Goal: Transaction & Acquisition: Purchase product/service

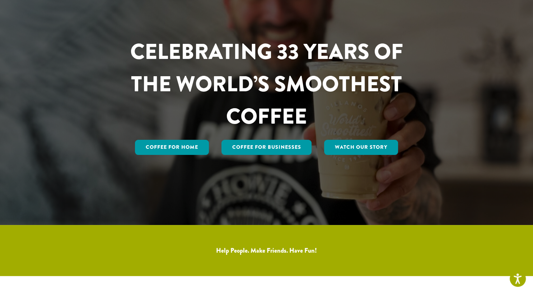
scroll to position [76, 0]
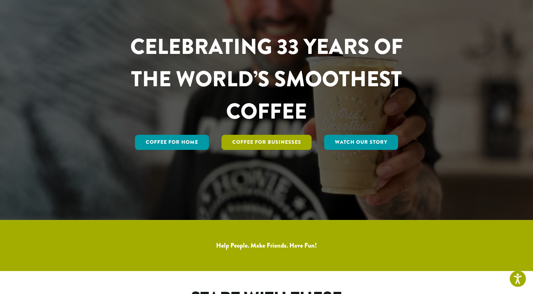
click at [275, 139] on link "Coffee For Businesses" at bounding box center [266, 142] width 90 height 15
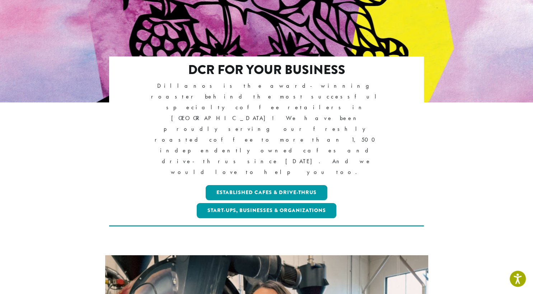
scroll to position [189, 0]
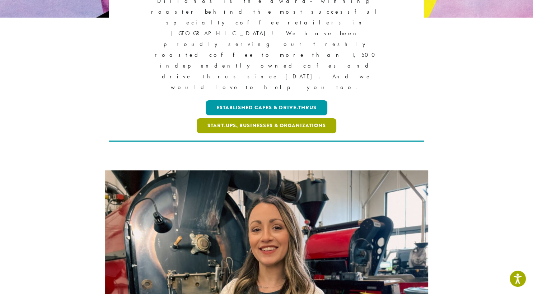
click at [255, 118] on link "Start-ups, Businesses & Organizations" at bounding box center [267, 125] width 140 height 15
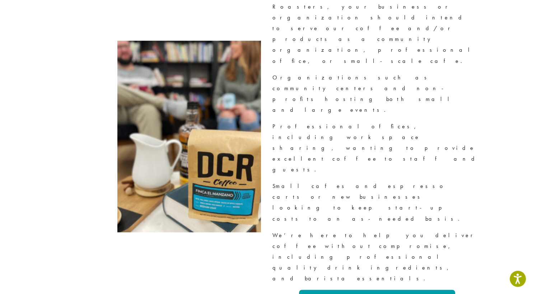
scroll to position [815, 0]
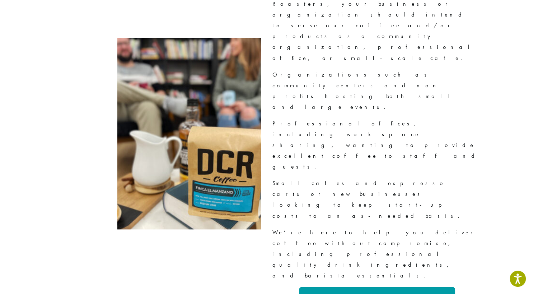
click at [356, 286] on link "Apply Now" at bounding box center [377, 297] width 156 height 22
click at [401, 286] on link "Apply Now" at bounding box center [377, 297] width 156 height 22
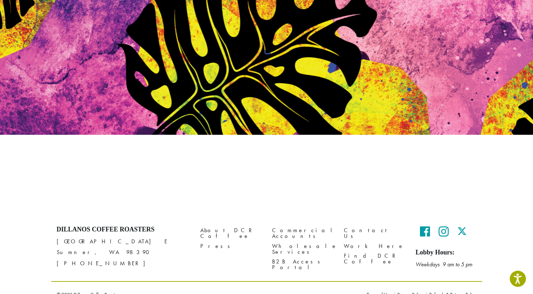
scroll to position [72, 0]
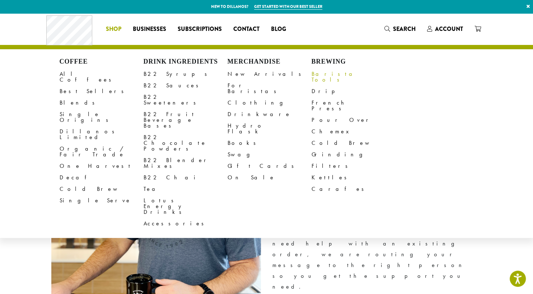
click at [334, 74] on link "Barista Tools" at bounding box center [353, 76] width 84 height 17
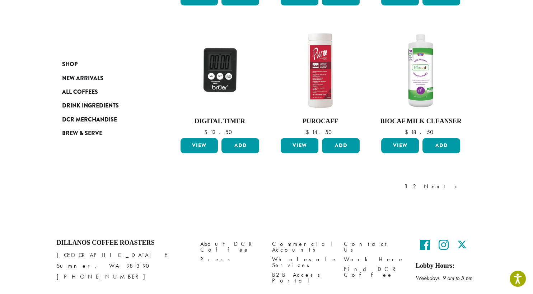
scroll to position [602, 0]
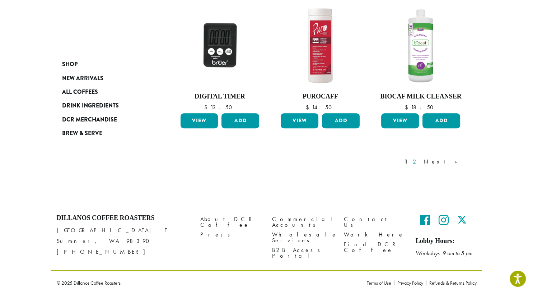
click at [420, 161] on link "2" at bounding box center [415, 161] width 9 height 9
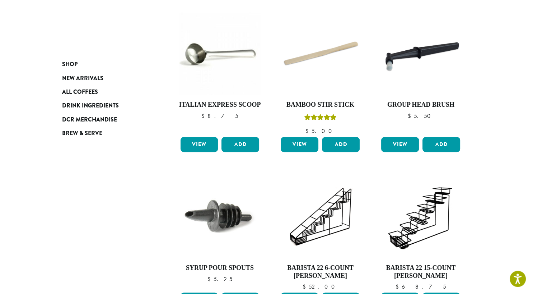
scroll to position [234, 0]
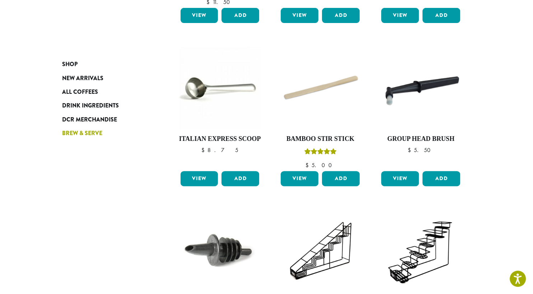
click at [84, 136] on span "Brew & Serve" at bounding box center [82, 133] width 40 height 9
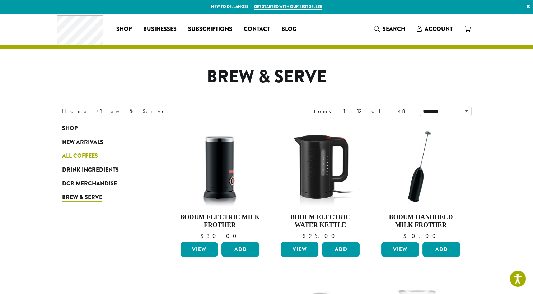
click at [75, 153] on span "All Coffees" at bounding box center [80, 155] width 36 height 9
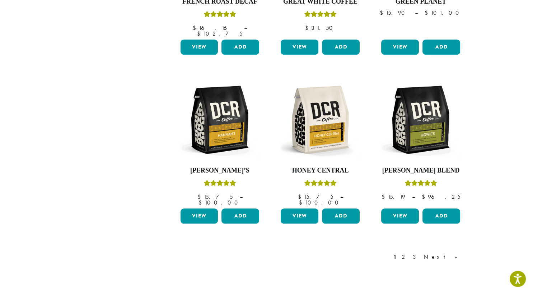
scroll to position [568, 0]
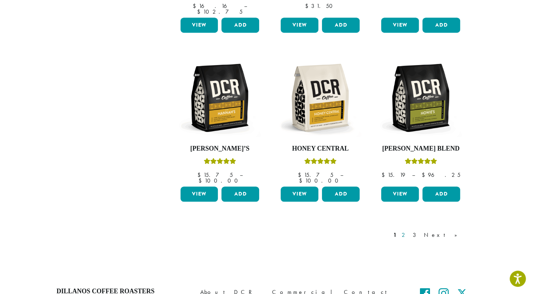
click at [409, 230] on link "2" at bounding box center [404, 234] width 9 height 9
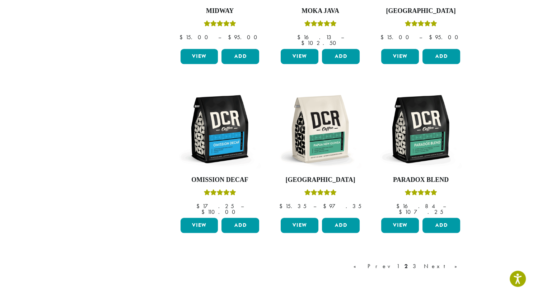
scroll to position [593, 0]
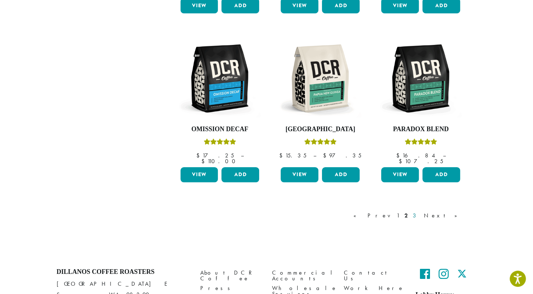
click at [420, 211] on link "3" at bounding box center [415, 215] width 9 height 9
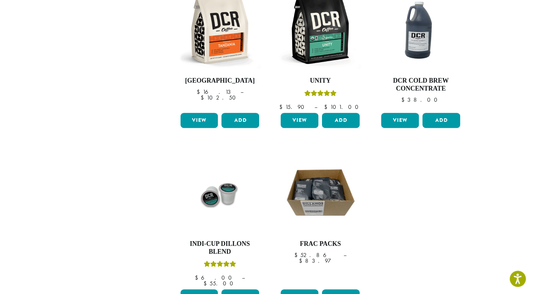
scroll to position [574, 0]
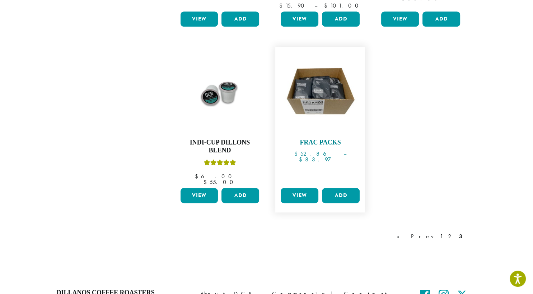
click at [318, 139] on h4 "Frac Packs" at bounding box center [320, 143] width 83 height 8
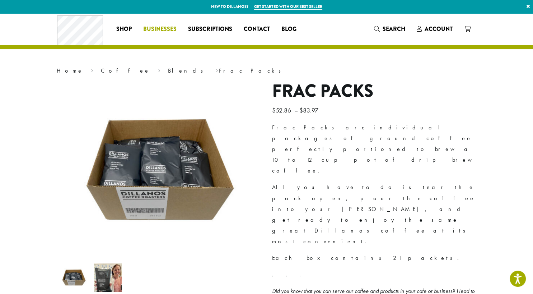
click at [166, 27] on span "Businesses" at bounding box center [159, 29] width 33 height 9
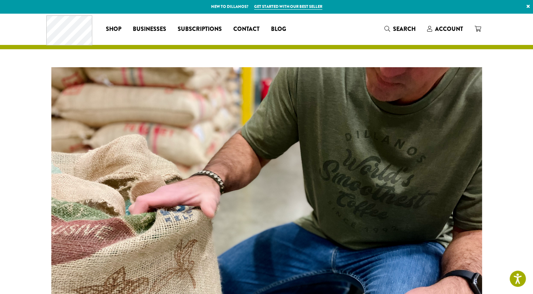
click at [495, 195] on div at bounding box center [266, 228] width 533 height 359
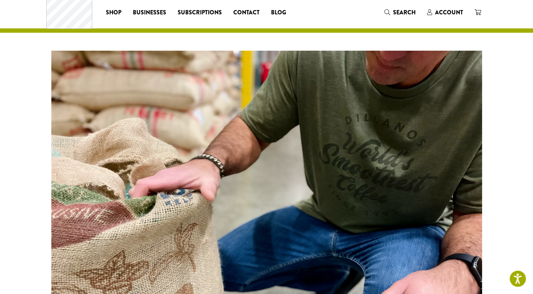
scroll to position [19, 0]
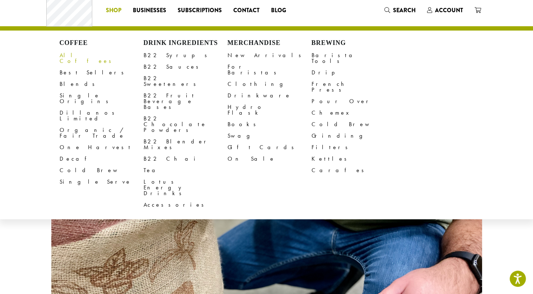
click at [118, 7] on span "Shop" at bounding box center [113, 10] width 15 height 9
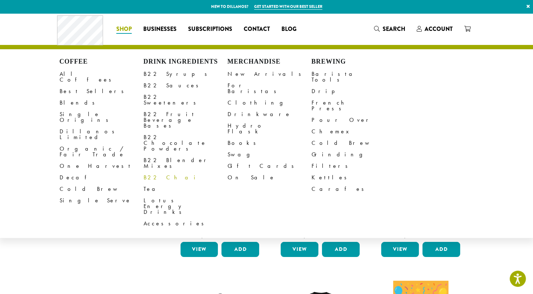
click at [162, 172] on link "B22 Chai" at bounding box center [186, 177] width 84 height 11
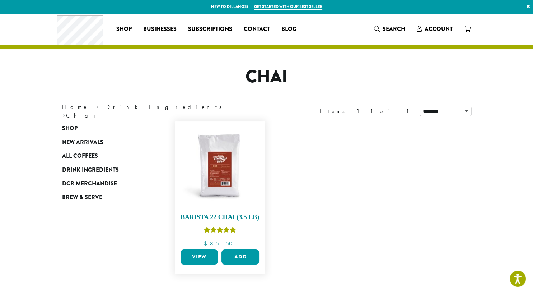
click at [231, 195] on img at bounding box center [219, 166] width 83 height 83
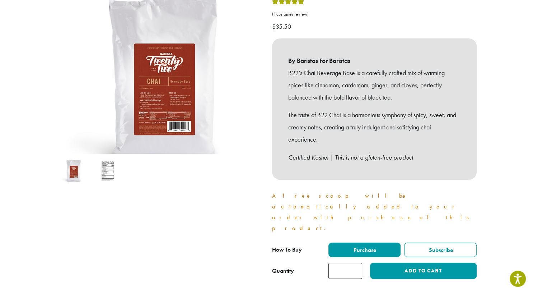
scroll to position [132, 0]
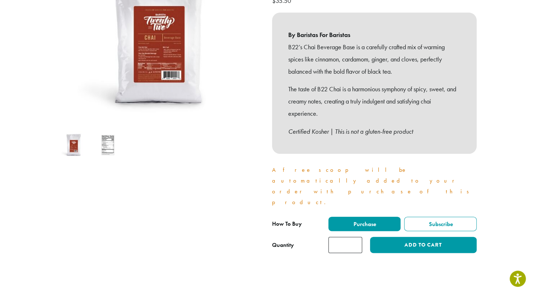
click at [110, 143] on img at bounding box center [108, 145] width 28 height 28
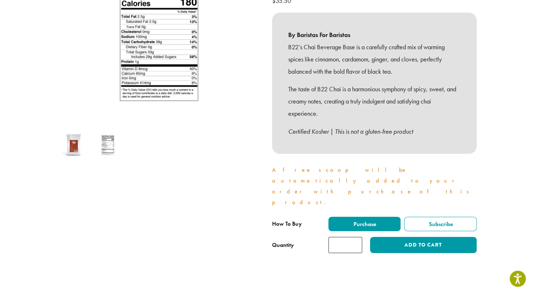
click at [70, 150] on img at bounding box center [74, 145] width 28 height 28
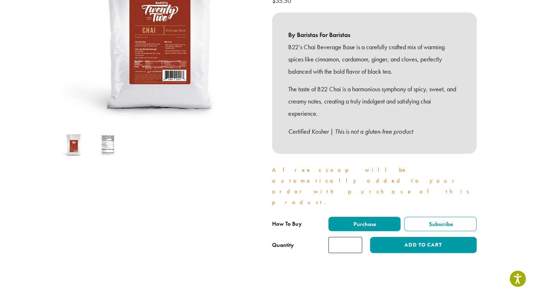
click at [141, 74] on img at bounding box center [159, 30] width 215 height 215
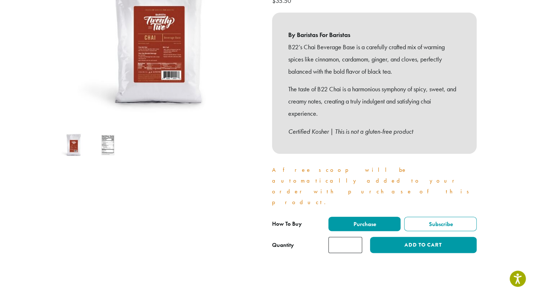
click at [66, 139] on img at bounding box center [74, 145] width 28 height 28
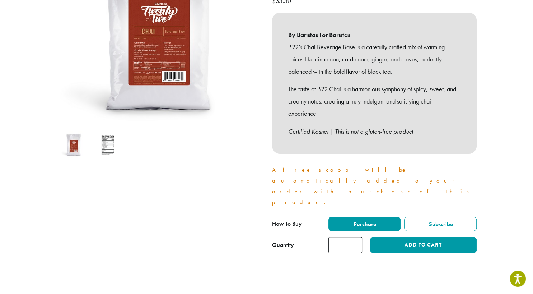
click at [153, 67] on img at bounding box center [158, 31] width 215 height 215
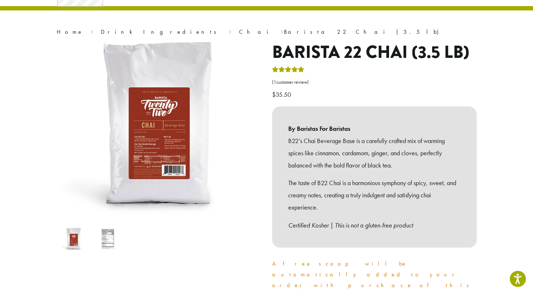
scroll to position [0, 0]
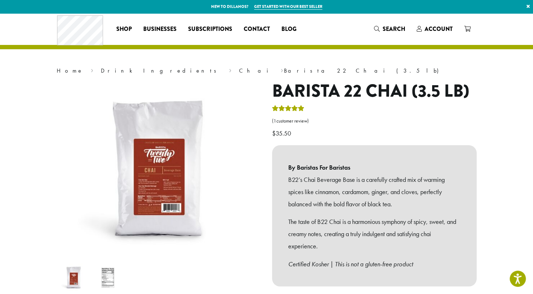
click at [437, 207] on p "B22’s Chai Beverage Base is a carefully crafted mix of warming spices like cinn…" at bounding box center [374, 191] width 172 height 36
click at [104, 70] on link "Drink Ingredients" at bounding box center [161, 71] width 120 height 8
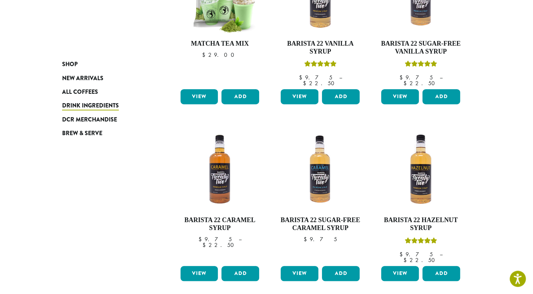
scroll to position [492, 0]
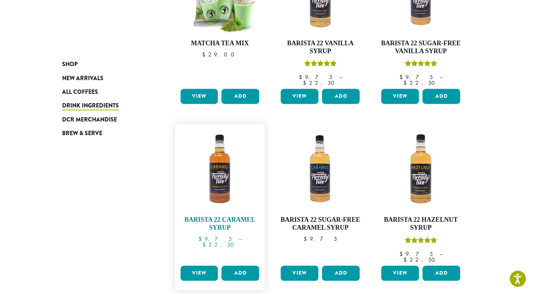
click at [205, 216] on h4 "Barista 22 Caramel Syrup" at bounding box center [220, 223] width 83 height 15
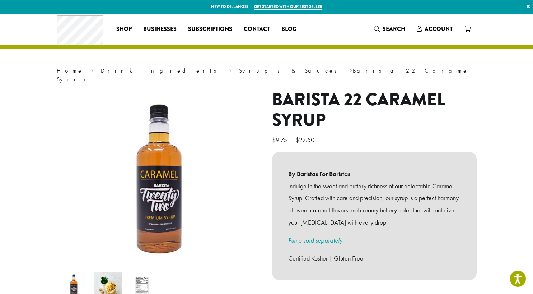
scroll to position [19, 0]
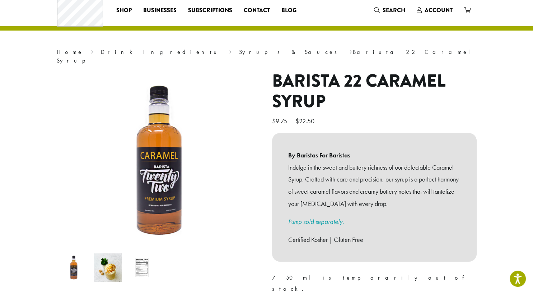
click at [137, 257] on img at bounding box center [142, 267] width 28 height 28
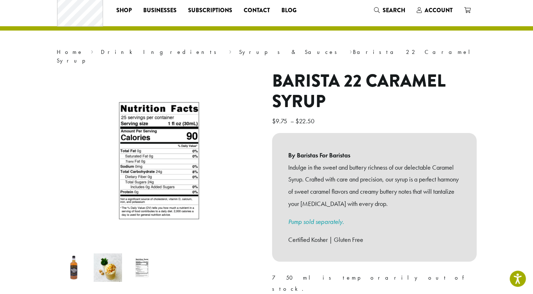
click at [70, 262] on img at bounding box center [74, 267] width 28 height 28
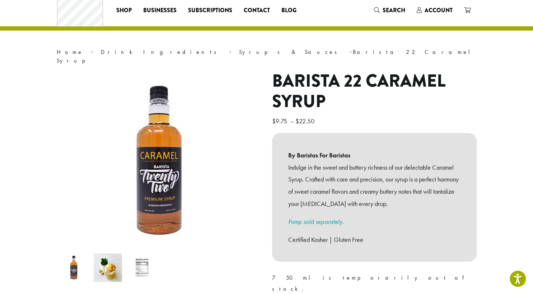
click at [255, 273] on ol at bounding box center [159, 267] width 205 height 34
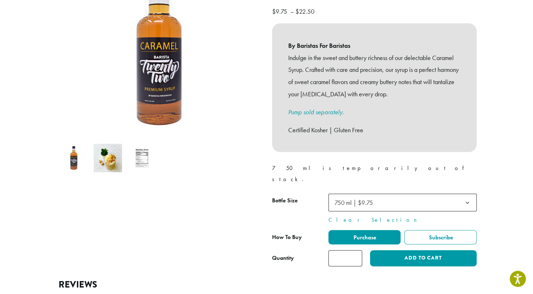
scroll to position [132, 0]
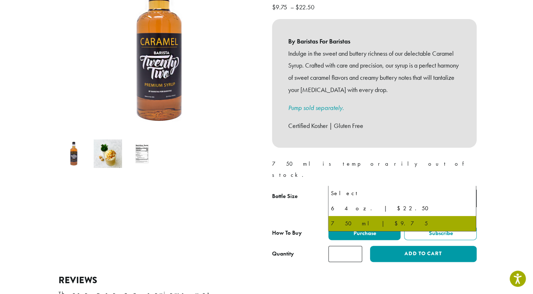
click at [379, 191] on span "750 ml | $9.75" at bounding box center [356, 198] width 48 height 14
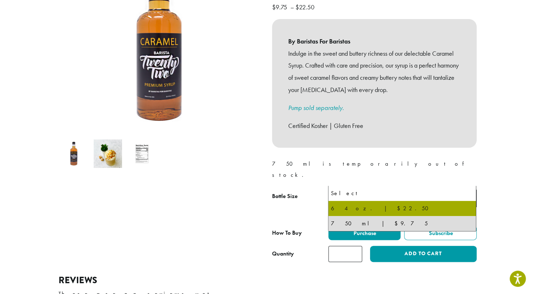
select select "*****"
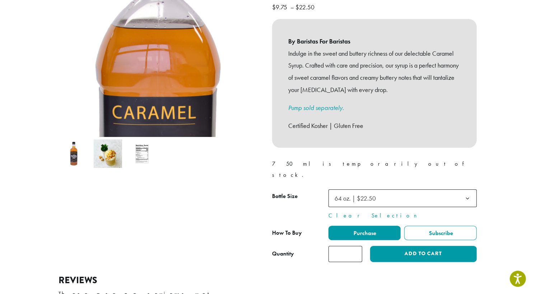
click at [140, 151] on img at bounding box center [142, 153] width 28 height 28
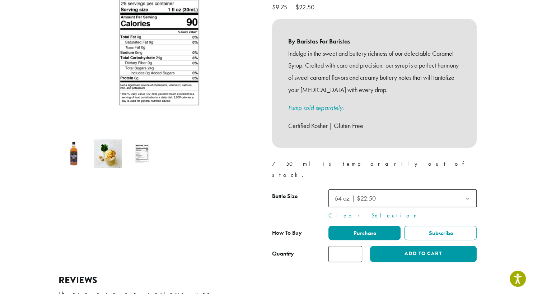
click at [34, 245] on section "**********" at bounding box center [266, 115] width 533 height 468
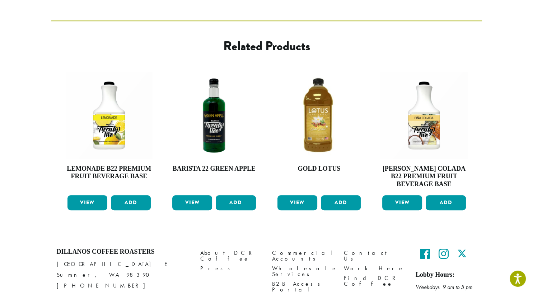
scroll to position [465, 0]
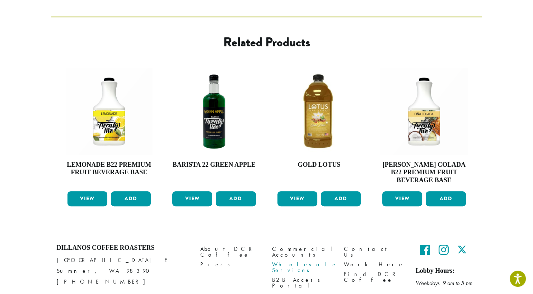
click at [303, 259] on link "Wholesale Services" at bounding box center [302, 266] width 61 height 15
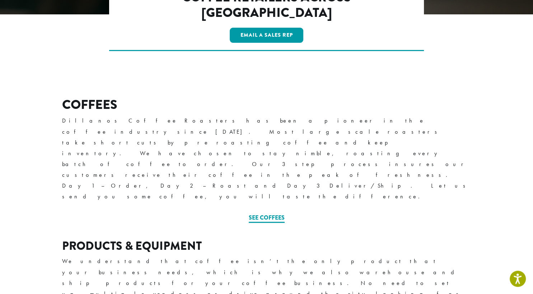
scroll to position [208, 0]
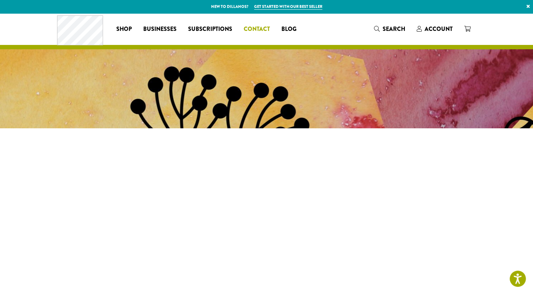
click at [260, 29] on span "Contact" at bounding box center [257, 29] width 26 height 9
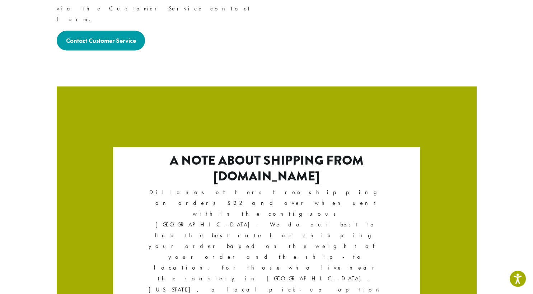
scroll to position [1223, 0]
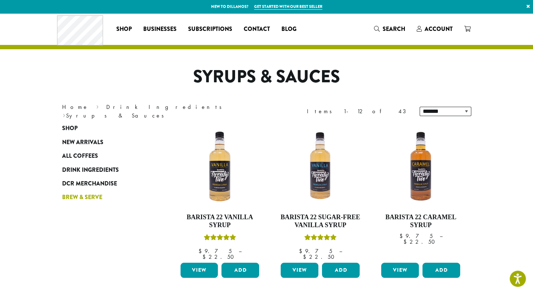
click at [73, 196] on span "Brew & Serve" at bounding box center [82, 197] width 40 height 9
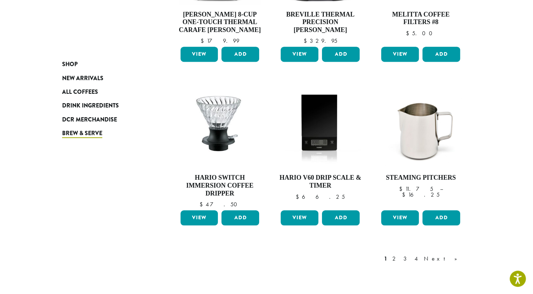
scroll to position [511, 0]
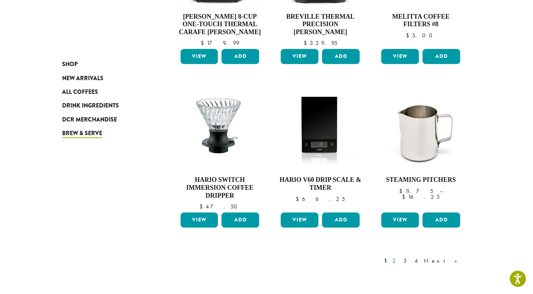
click at [400, 259] on link "2" at bounding box center [395, 260] width 9 height 9
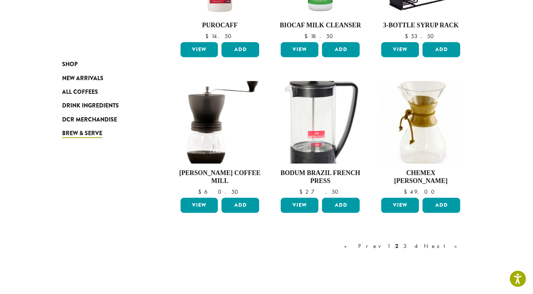
scroll to position [537, 0]
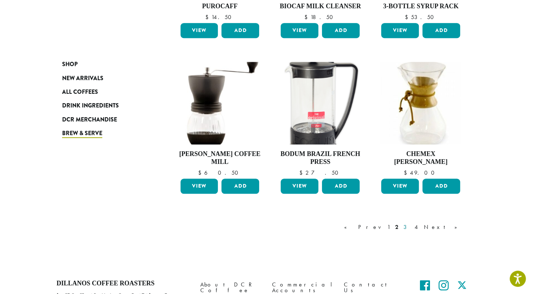
click at [411, 225] on link "3" at bounding box center [406, 226] width 9 height 9
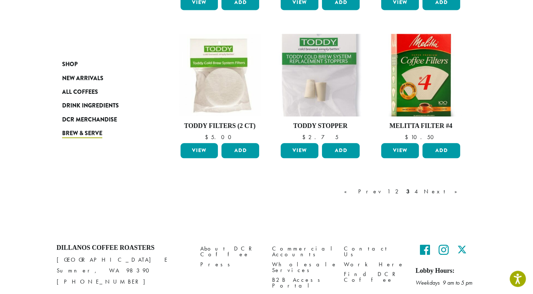
scroll to position [579, 0]
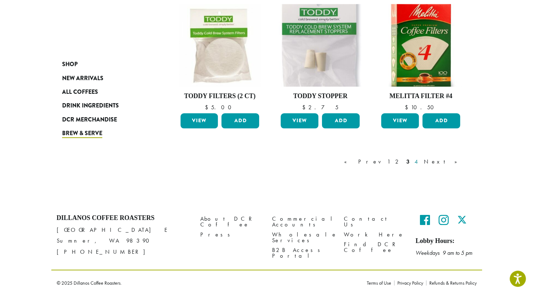
click at [420, 161] on link "4" at bounding box center [416, 161] width 7 height 9
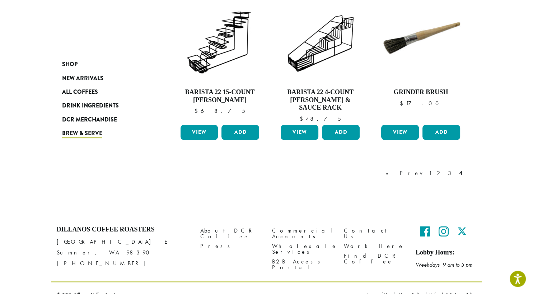
scroll to position [602, 0]
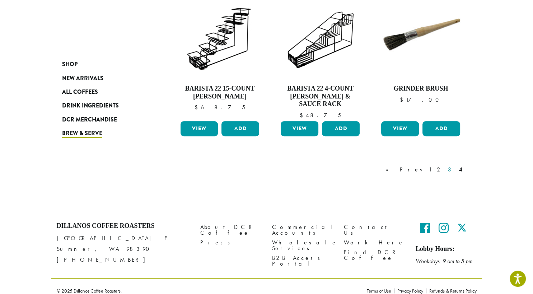
click at [451, 165] on link "3" at bounding box center [450, 169] width 9 height 9
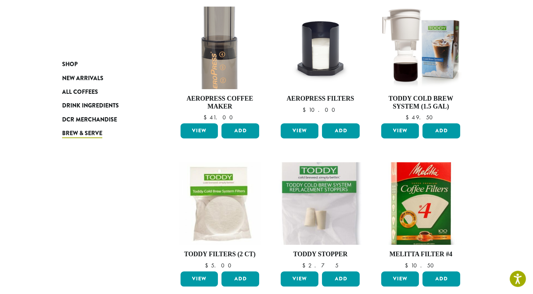
scroll to position [423, 0]
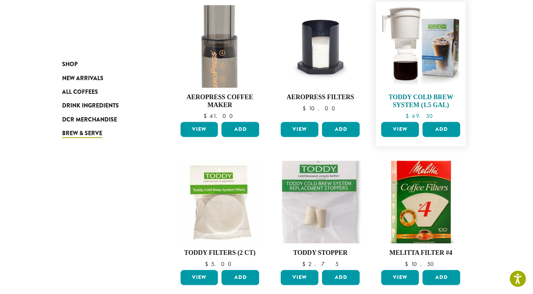
click at [427, 107] on h4 "Toddy Cold Brew System (1.5 gal)" at bounding box center [420, 100] width 83 height 15
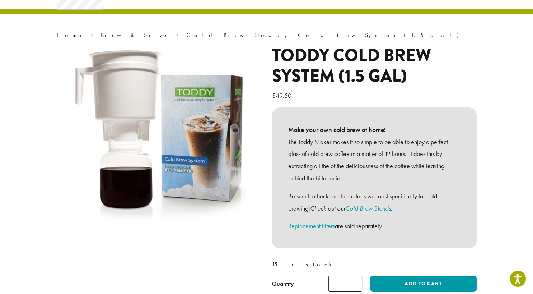
scroll to position [38, 0]
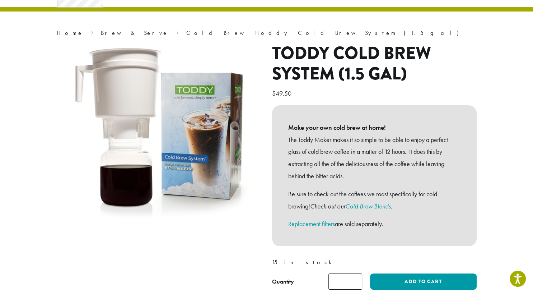
click at [278, 54] on h1 "Toddy Cold Brew System (1.5 gal)" at bounding box center [374, 63] width 205 height 41
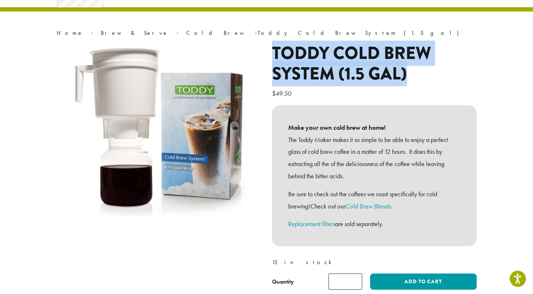
copy h1 "Toddy Cold Brew System (1.5 gal)"
